Goal: Check status: Check status

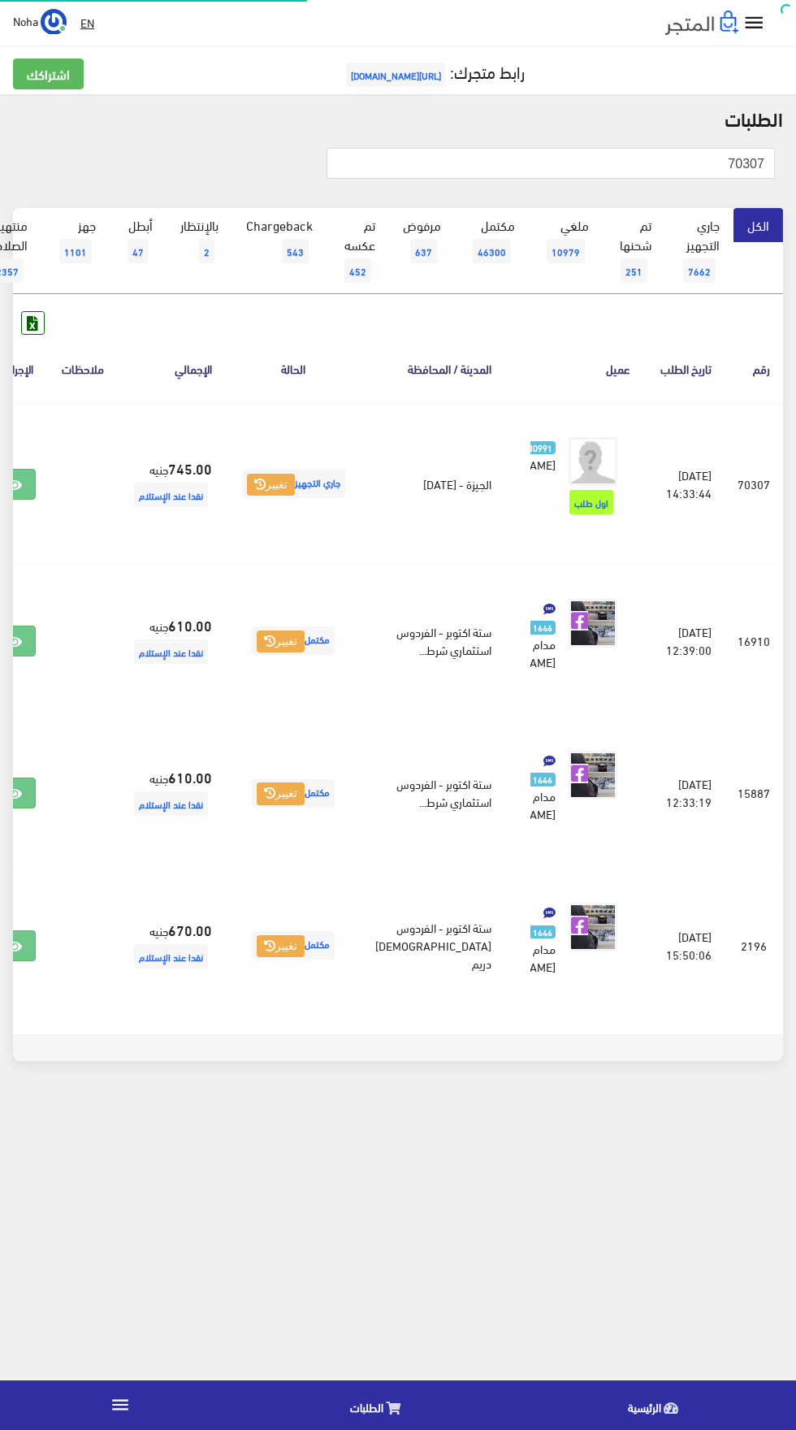
scroll to position [0, -42]
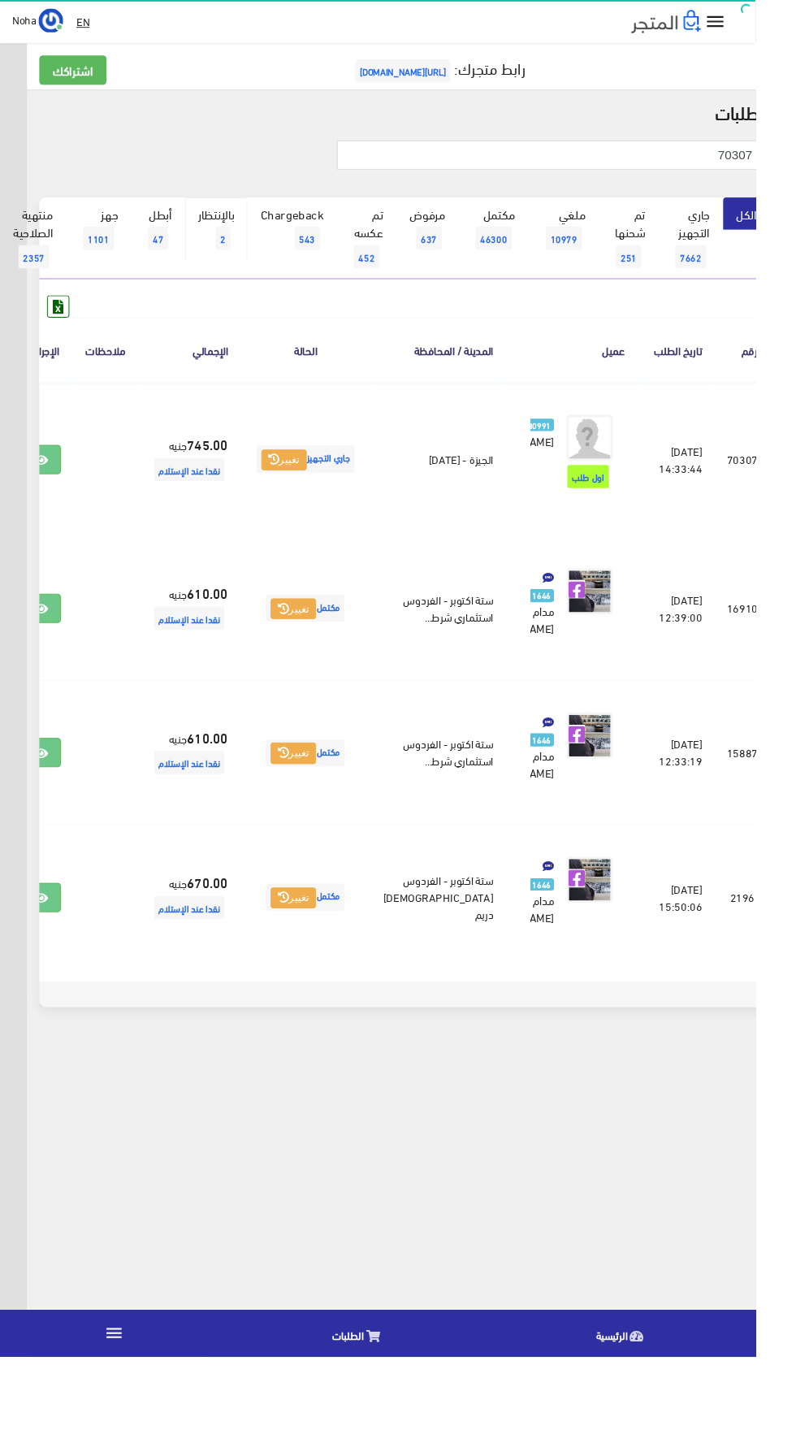
click at [249, 248] on link "بالإنتظار 2" at bounding box center [228, 241] width 66 height 67
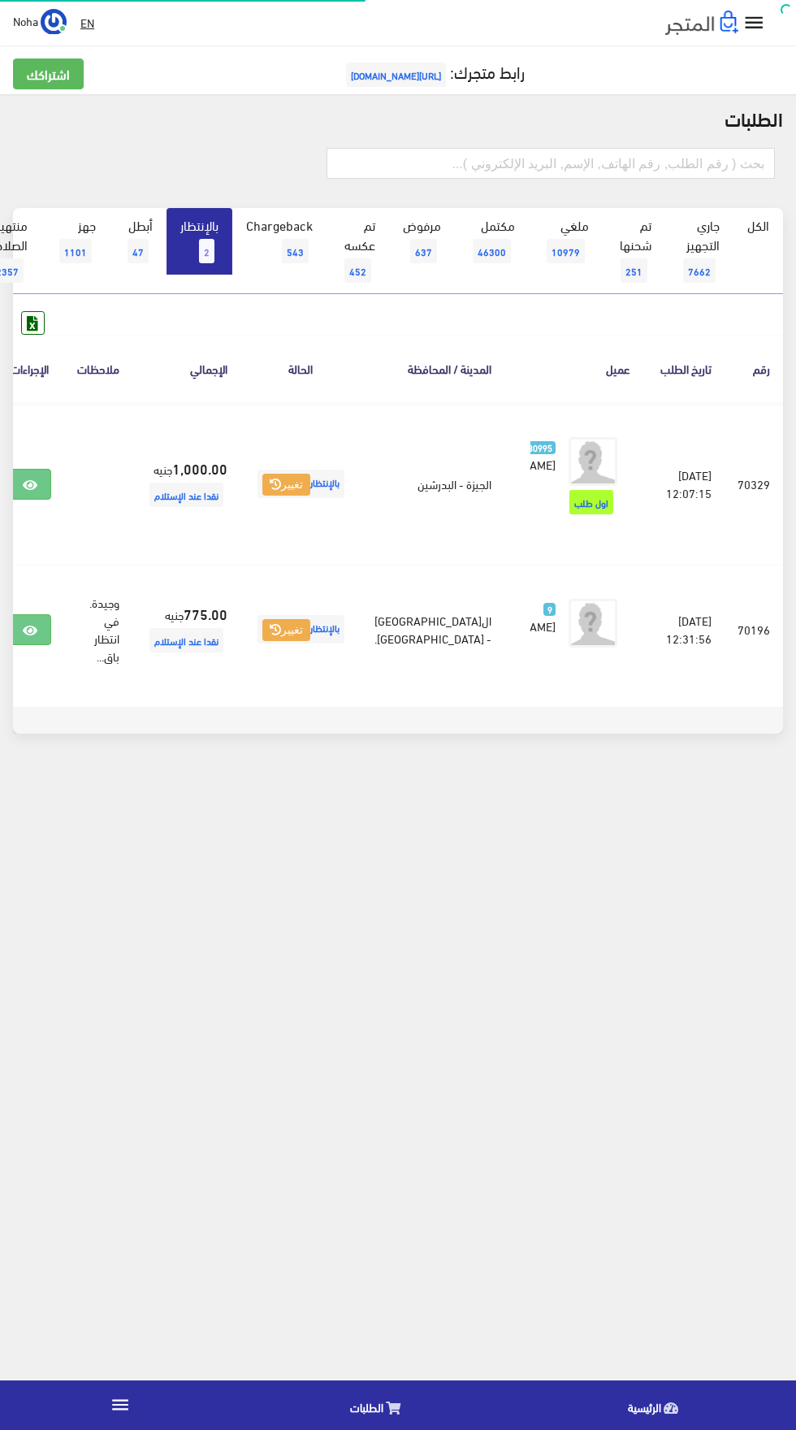
scroll to position [0, -42]
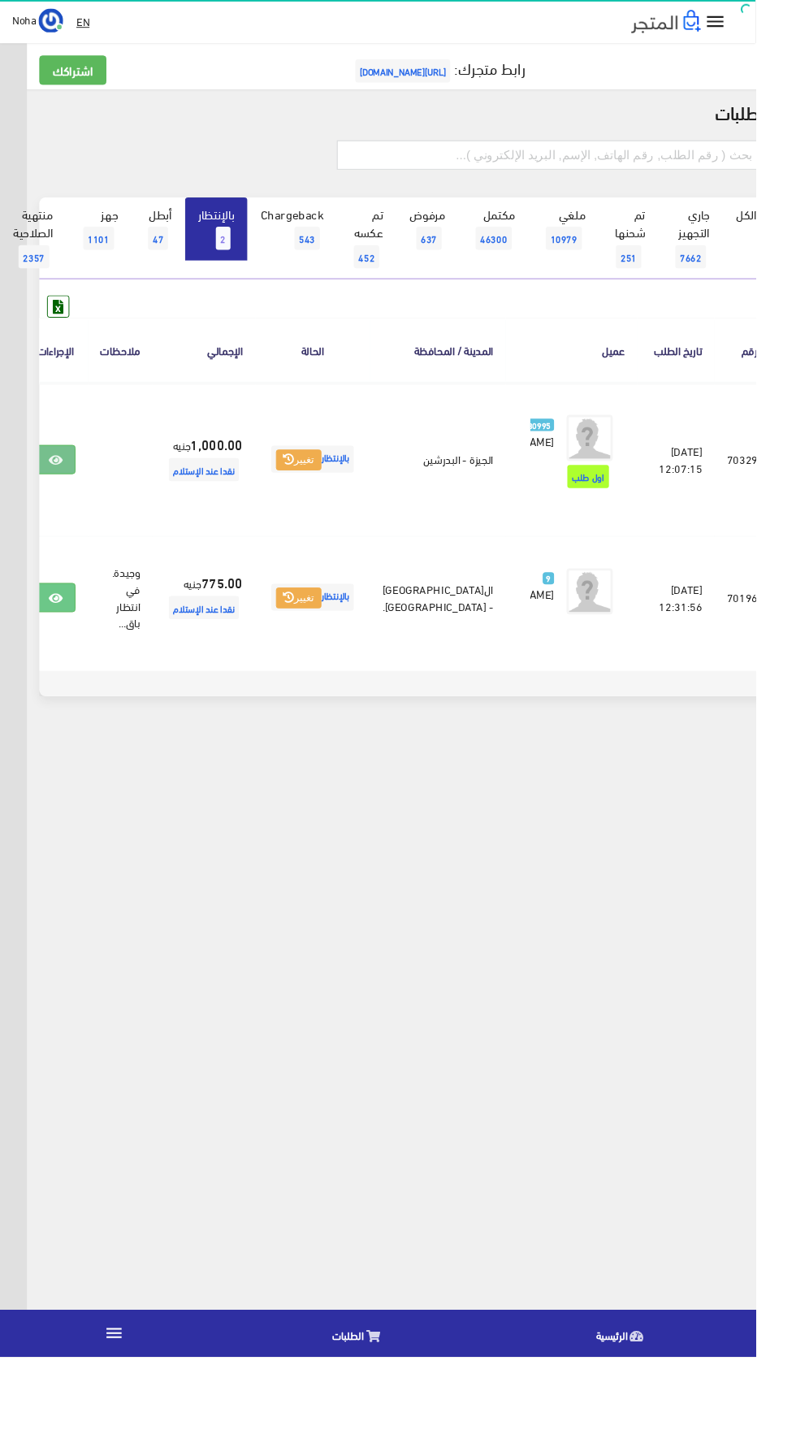
click at [80, 500] on link at bounding box center [58, 484] width 42 height 31
